Goal: Use online tool/utility

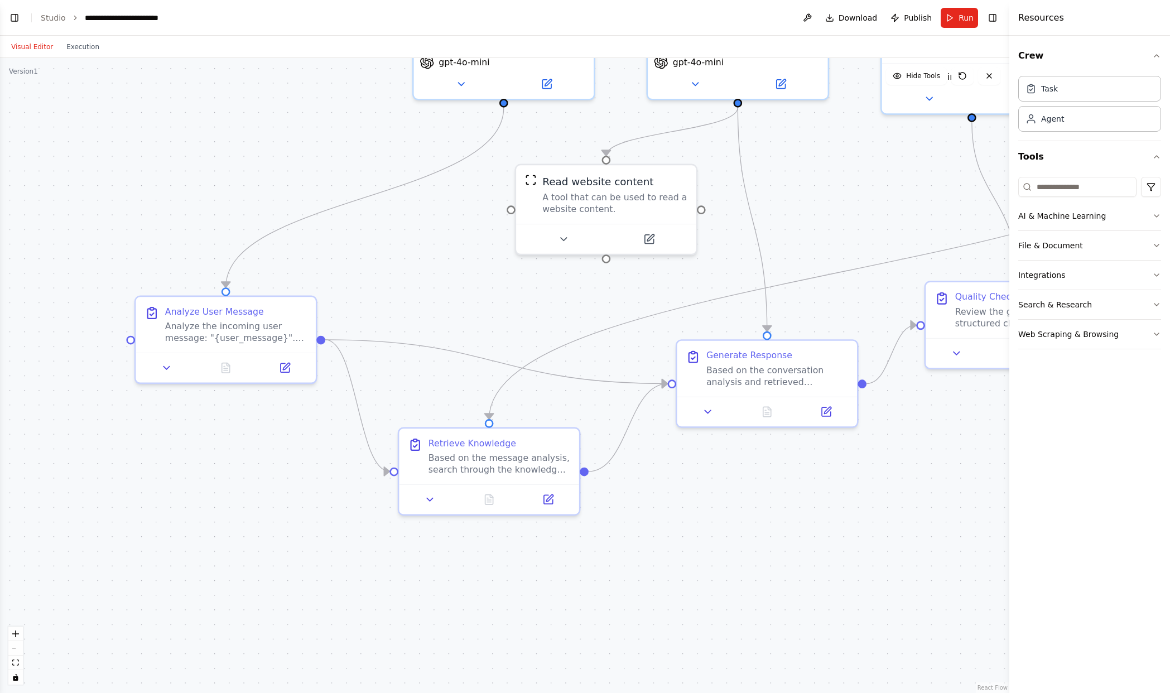
drag, startPoint x: 387, startPoint y: 359, endPoint x: 677, endPoint y: 296, distance: 297.0
click at [677, 296] on div ".deletable-edge-delete-btn { width: 20px; height: 20px; border: 0px solid #ffff…" at bounding box center [504, 375] width 1009 height 635
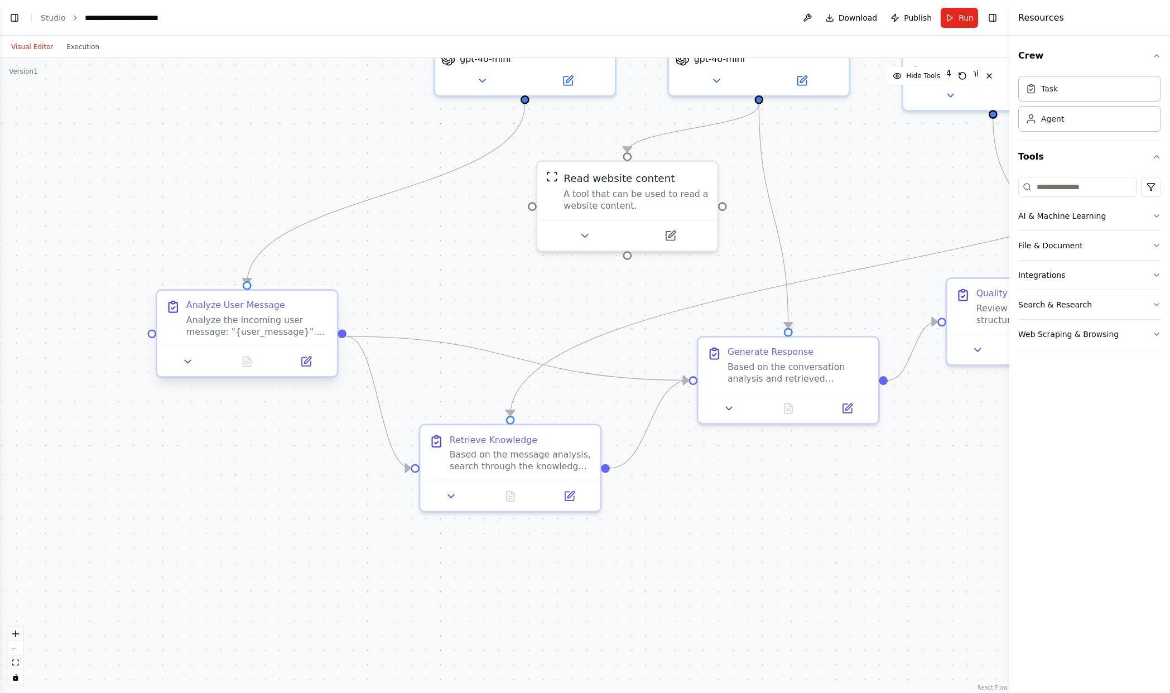
click at [261, 306] on div "Analyze User Message" at bounding box center [235, 306] width 99 height 12
click at [527, 461] on div "Based on the message analysis, search through the knowledge base and available …" at bounding box center [521, 457] width 142 height 23
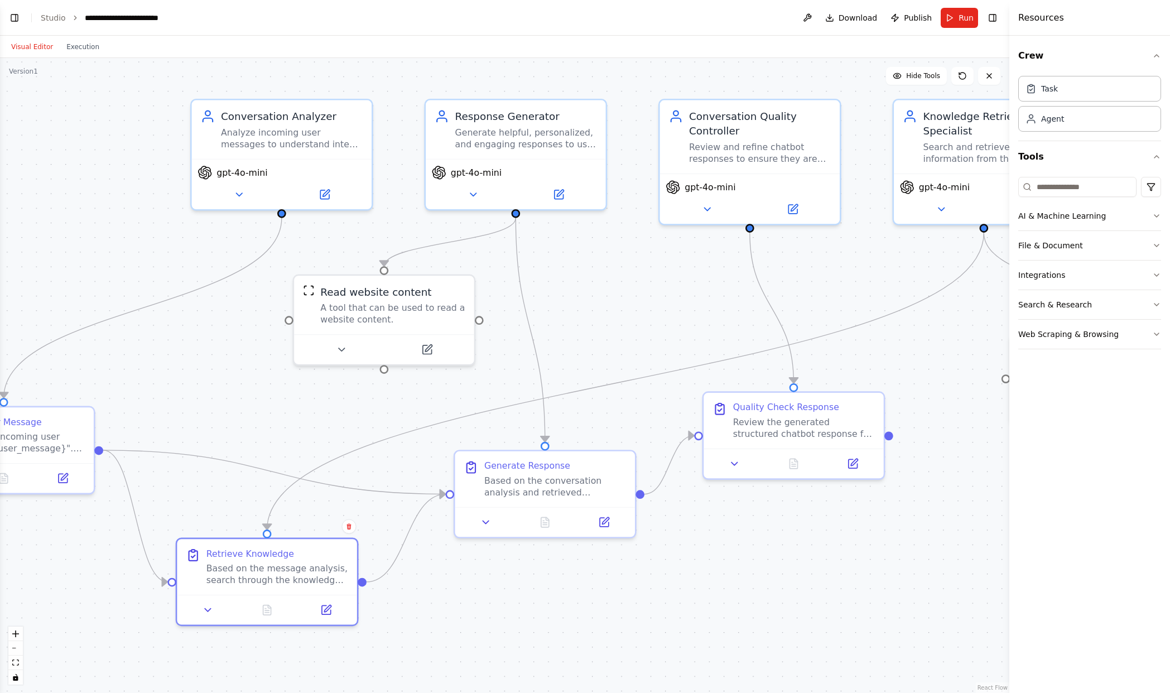
drag, startPoint x: 727, startPoint y: 489, endPoint x: 474, endPoint y: 603, distance: 278.2
click at [474, 603] on div ".deletable-edge-delete-btn { width: 20px; height: 20px; border: 0px solid #ffff…" at bounding box center [504, 375] width 1009 height 635
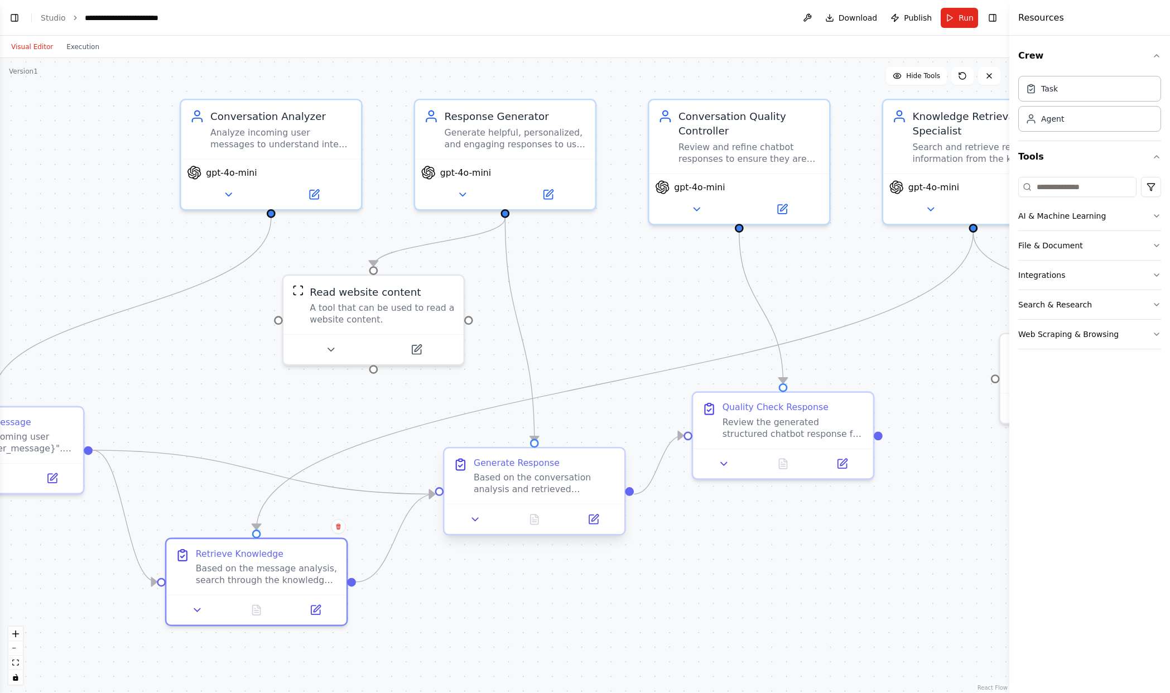
click at [522, 495] on div "Based on the conversation analysis and retrieved knowledge, generate a helpful …" at bounding box center [545, 483] width 142 height 23
click at [791, 423] on div "Review the generated structured chatbot response for quality, accuracy, and app…" at bounding box center [793, 424] width 142 height 23
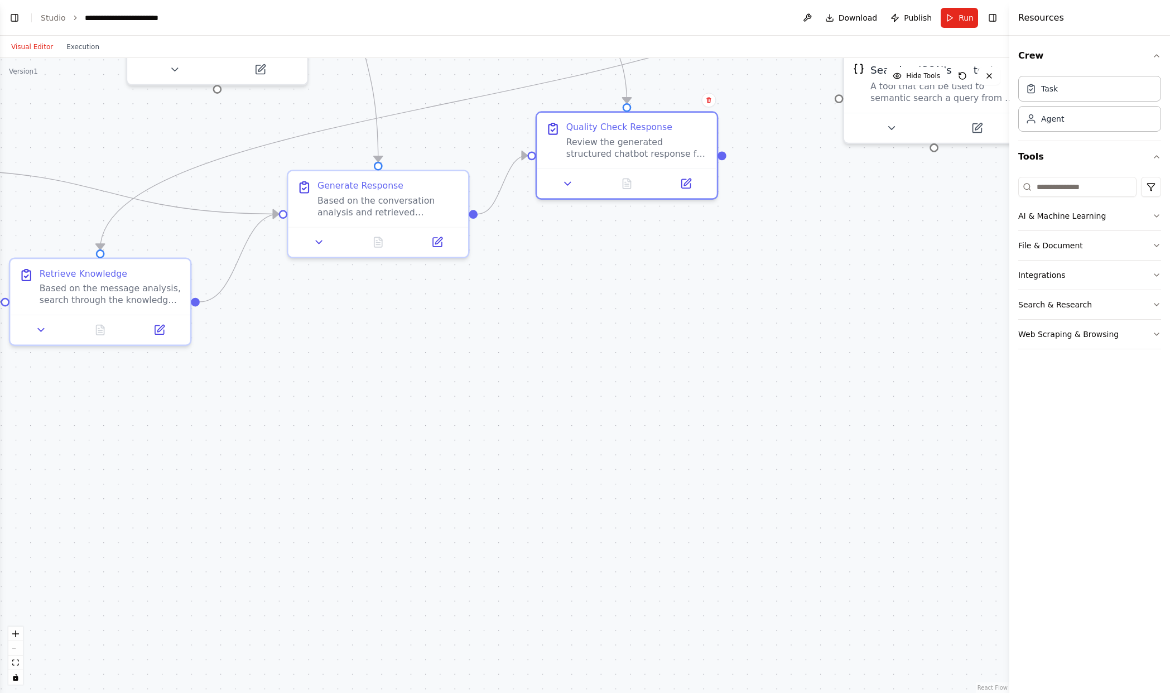
drag, startPoint x: 913, startPoint y: 583, endPoint x: 758, endPoint y: 303, distance: 320.4
click at [758, 303] on div ".deletable-edge-delete-btn { width: 20px; height: 20px; border: 0px solid #ffff…" at bounding box center [504, 375] width 1009 height 635
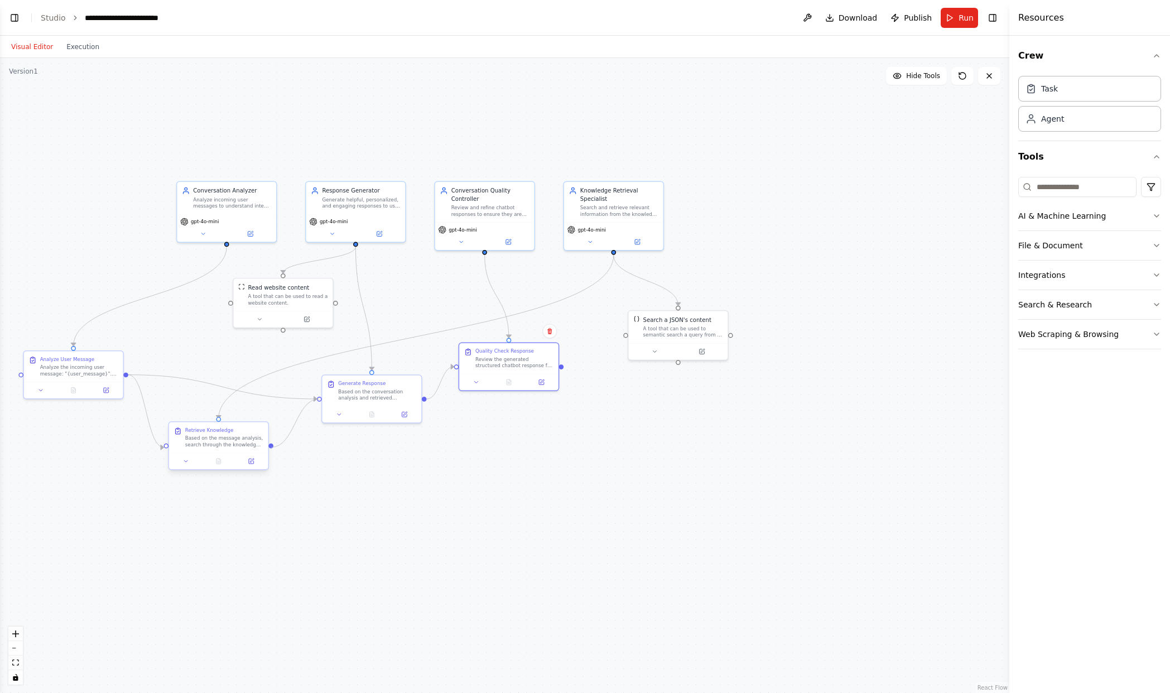
drag, startPoint x: 277, startPoint y: 448, endPoint x: 266, endPoint y: 453, distance: 12.0
click at [266, 453] on div ".deletable-edge-delete-btn { width: 20px; height: 20px; border: 0px solid #ffff…" at bounding box center [500, 370] width 729 height 459
click at [455, 532] on div ".deletable-edge-delete-btn { width: 20px; height: 20px; border: 0px solid #ffff…" at bounding box center [504, 375] width 1009 height 635
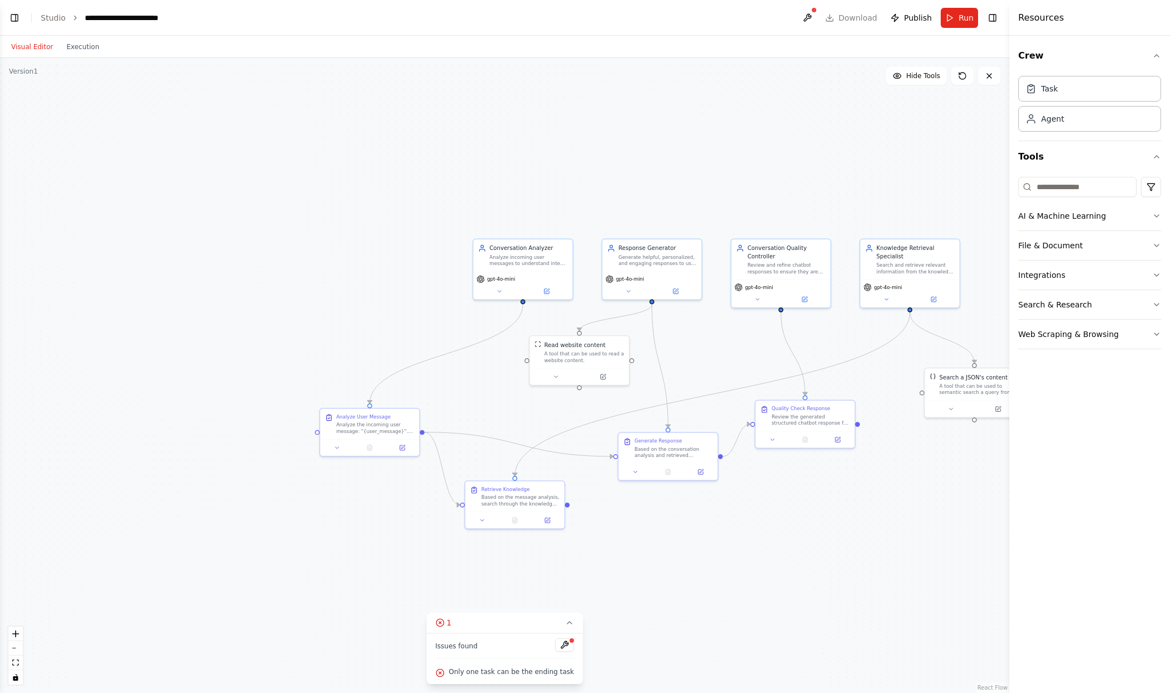
drag, startPoint x: 404, startPoint y: 486, endPoint x: 700, endPoint y: 543, distance: 300.4
click at [700, 543] on div ".deletable-edge-delete-btn { width: 20px; height: 20px; border: 0px solid #ffff…" at bounding box center [504, 375] width 1009 height 635
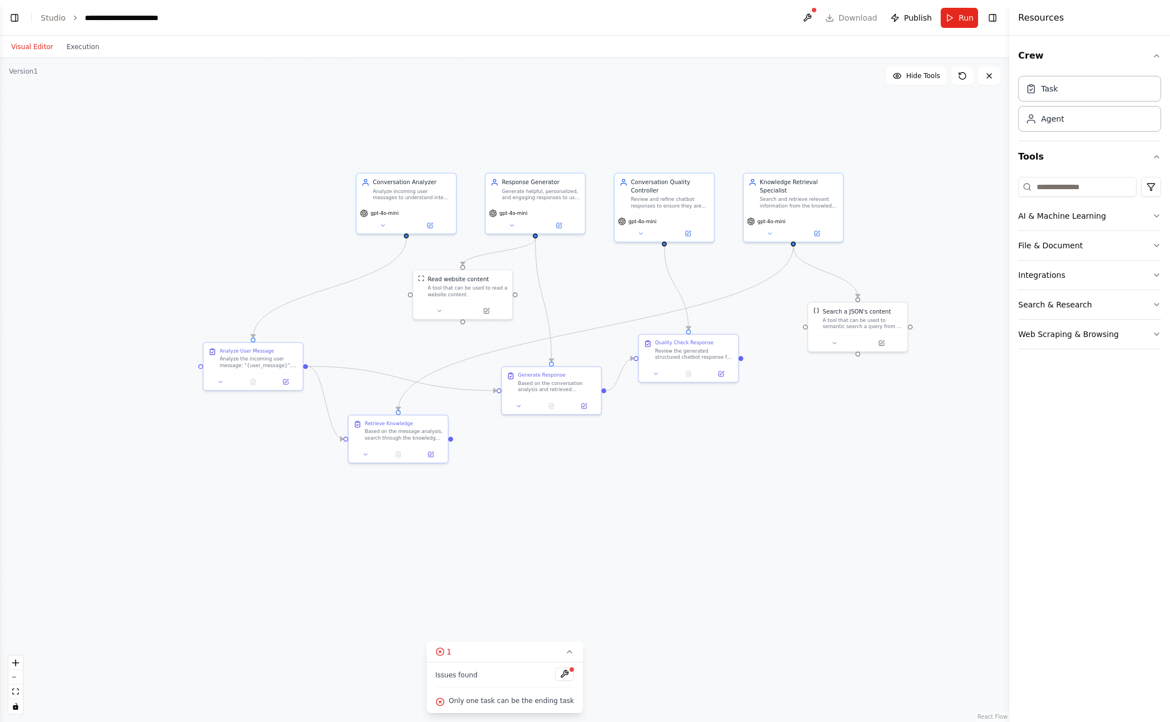
drag, startPoint x: 441, startPoint y: 185, endPoint x: 326, endPoint y: 120, distance: 132.2
click at [325, 120] on div ".deletable-edge-delete-btn { width: 20px; height: 20px; border: 0px solid #ffff…" at bounding box center [504, 390] width 1009 height 664
